Goal: Check status: Check status

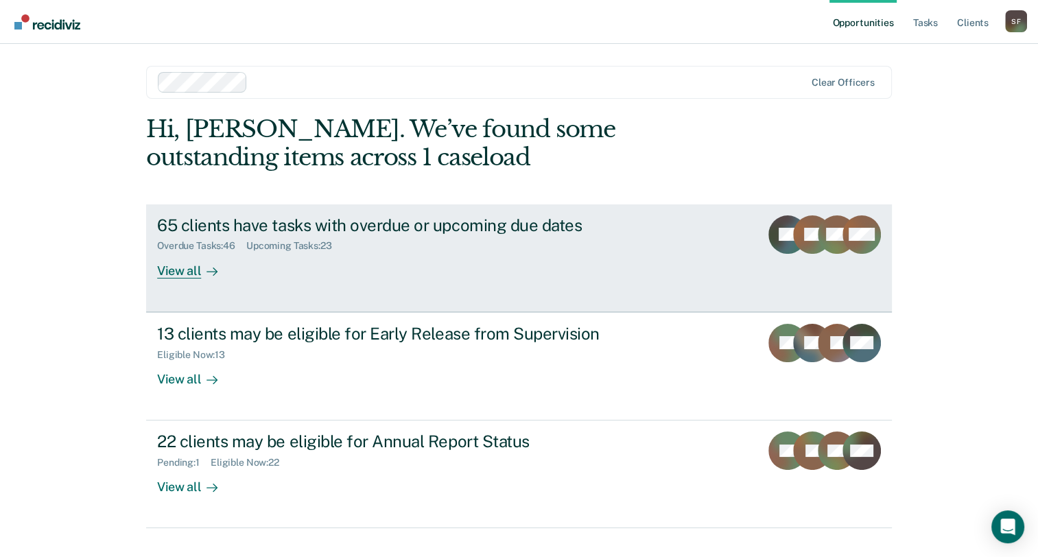
click at [423, 227] on div "65 clients have tasks with overdue or upcoming due dates" at bounding box center [398, 225] width 482 height 20
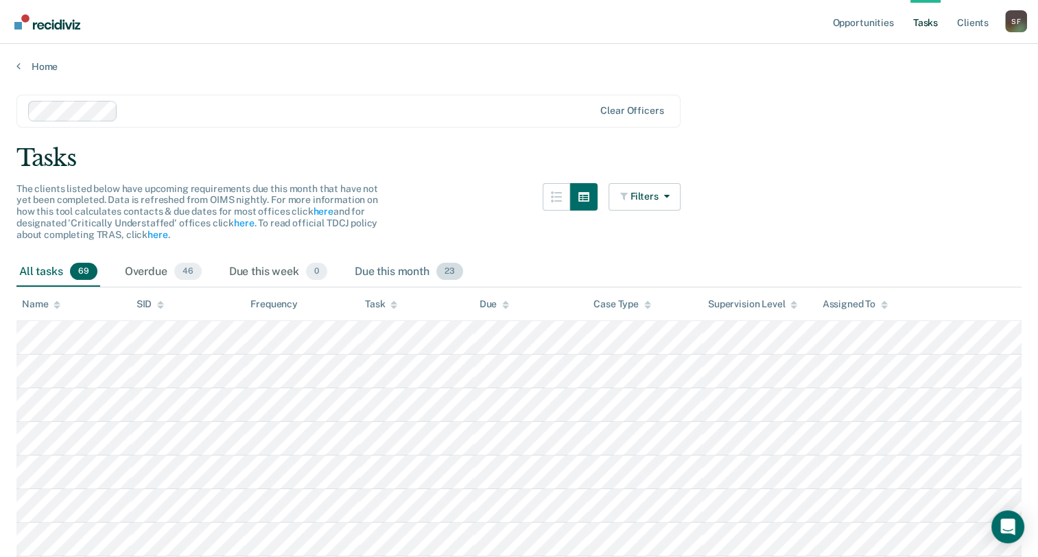
click at [412, 271] on div "Due this month 23" at bounding box center [409, 272] width 114 height 30
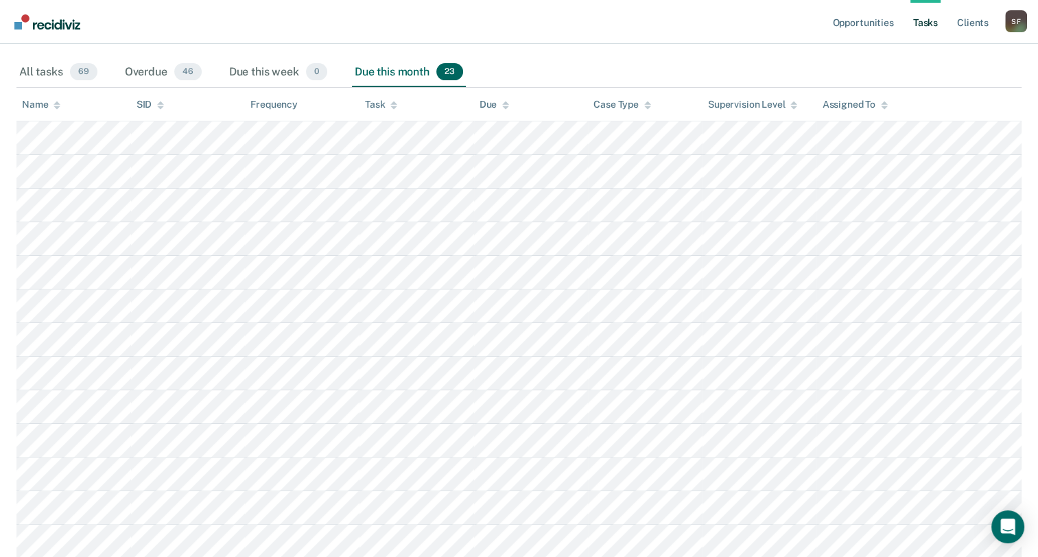
scroll to position [206, 0]
click at [392, 95] on icon at bounding box center [393, 96] width 7 height 3
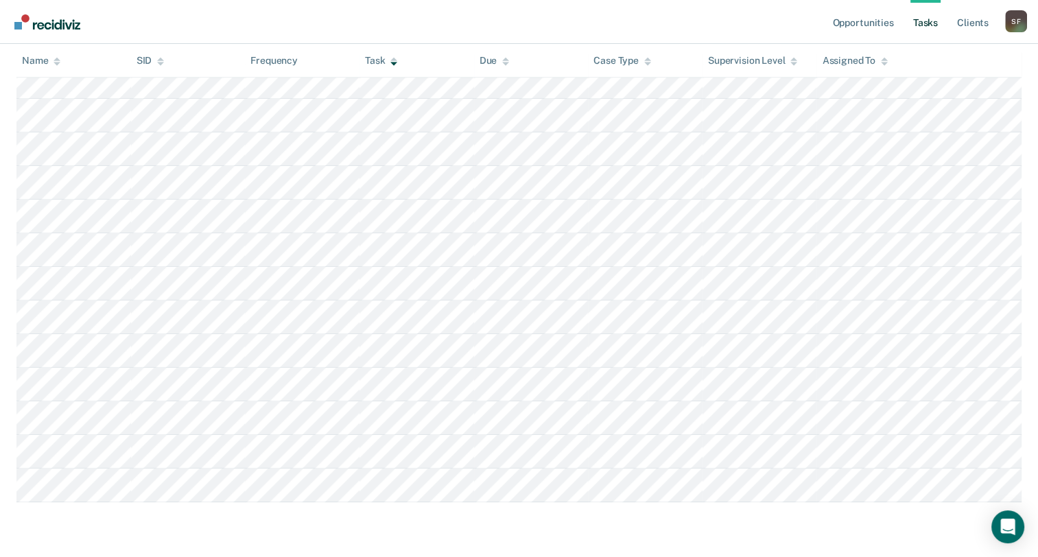
scroll to position [626, 0]
